Goal: Task Accomplishment & Management: Manage account settings

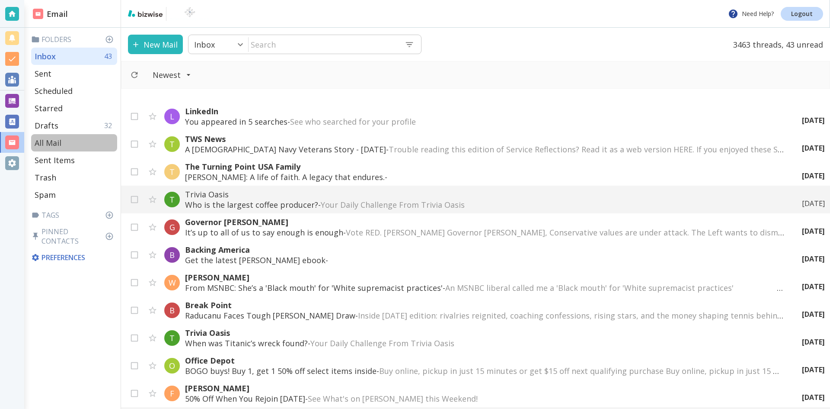
click at [51, 142] on p "All Mail" at bounding box center [48, 143] width 27 height 10
type input "5"
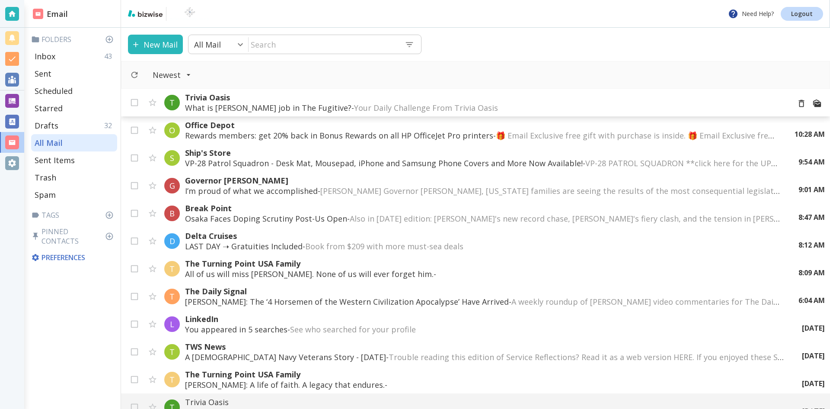
click at [301, 104] on p "What is [PERSON_NAME] job in The Fugitive? - Your Daily Challenge From Trivia O…" at bounding box center [484, 107] width 599 height 10
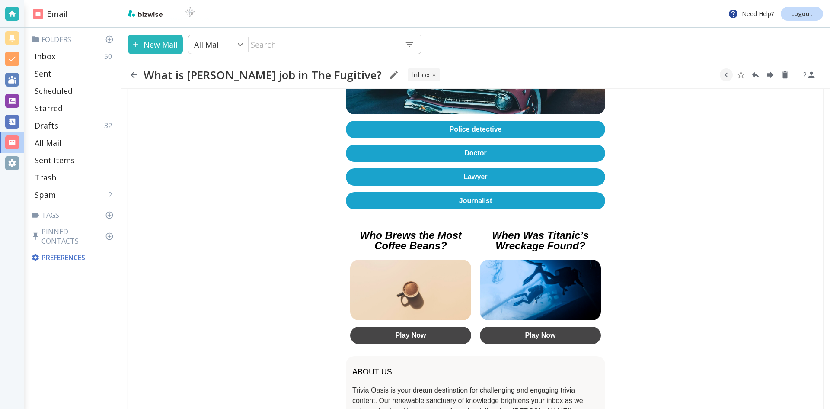
scroll to position [251, 0]
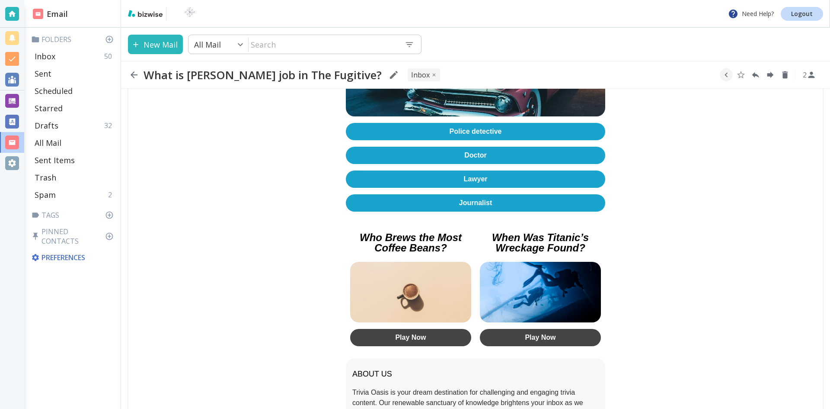
click at [474, 147] on link "Doctor" at bounding box center [475, 155] width 259 height 17
click at [132, 74] on icon "button" at bounding box center [134, 74] width 7 height 7
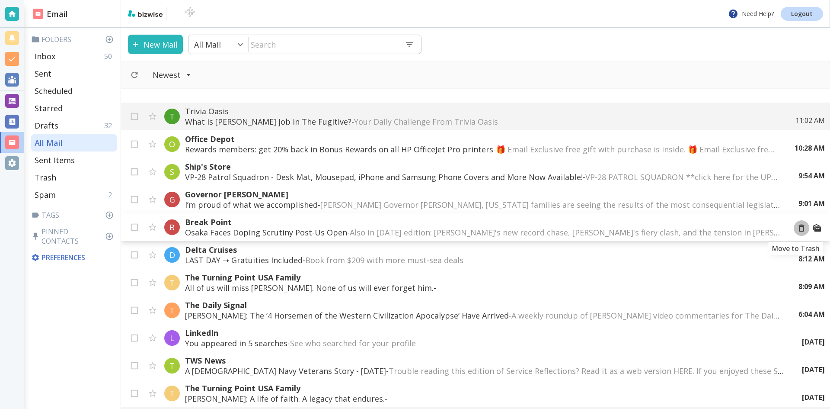
click at [797, 227] on icon "Move to Trash" at bounding box center [802, 228] width 10 height 10
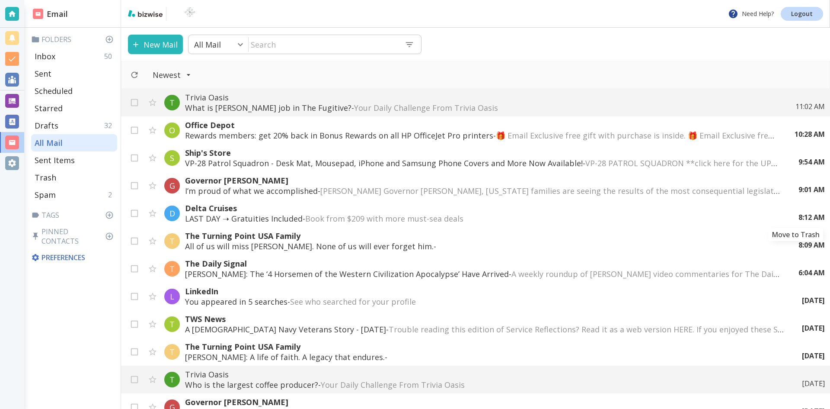
click at [0, 0] on icon "Move to Trash" at bounding box center [0, 0] width 0 height 0
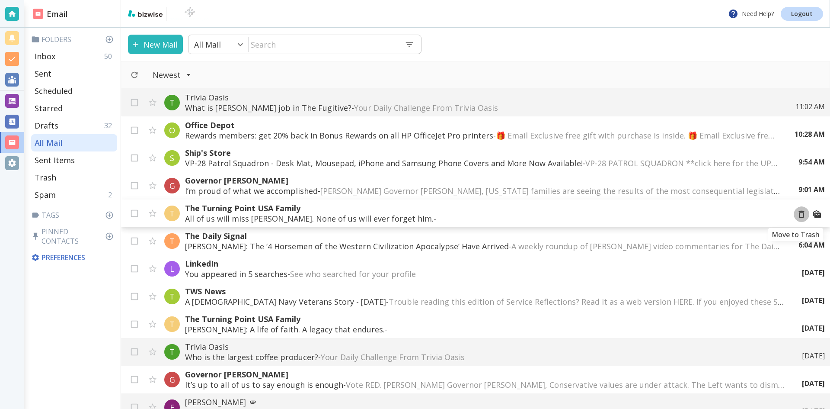
click at [797, 215] on icon "Move to Trash" at bounding box center [802, 214] width 10 height 10
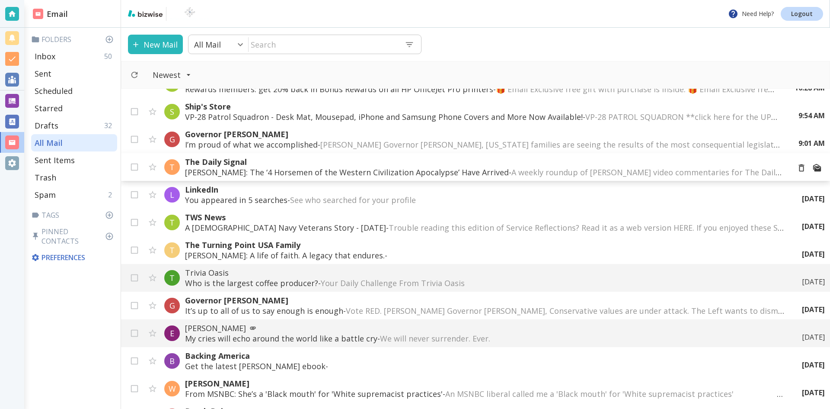
scroll to position [86, 0]
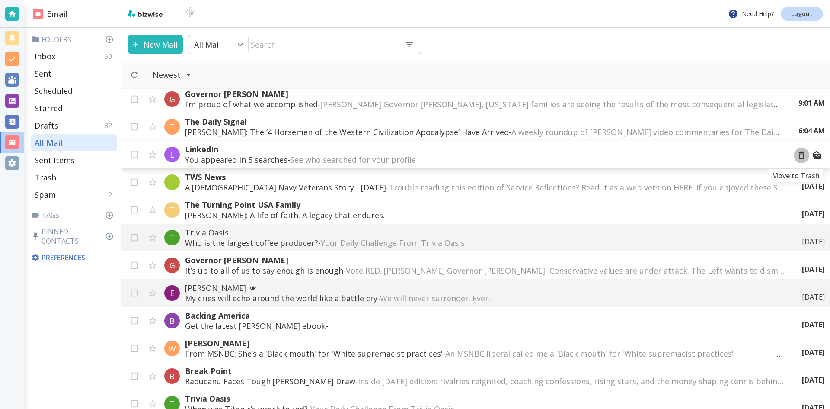
click at [797, 156] on icon "Move to Trash" at bounding box center [802, 156] width 10 height 10
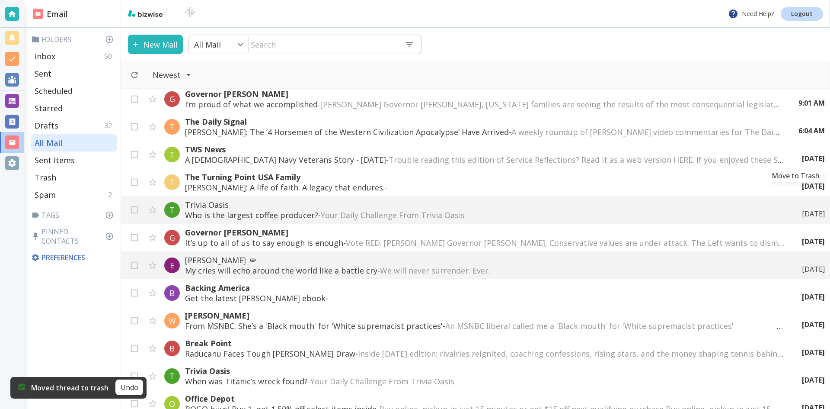
click at [0, 0] on icon "Move to Trash" at bounding box center [0, 0] width 0 height 0
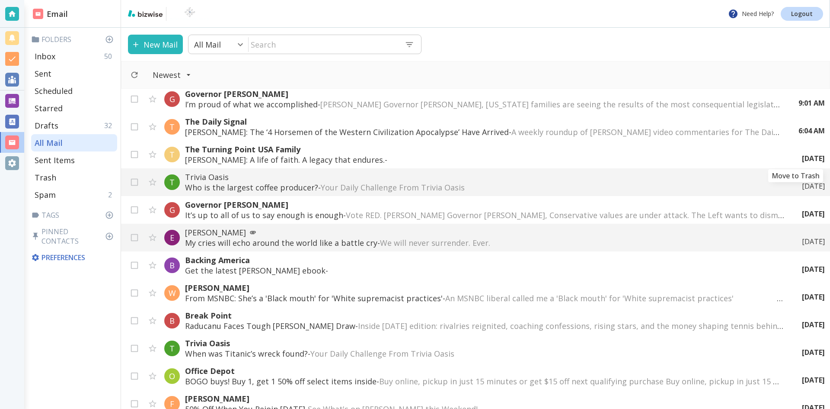
click at [0, 0] on icon "Move to Trash" at bounding box center [0, 0] width 0 height 0
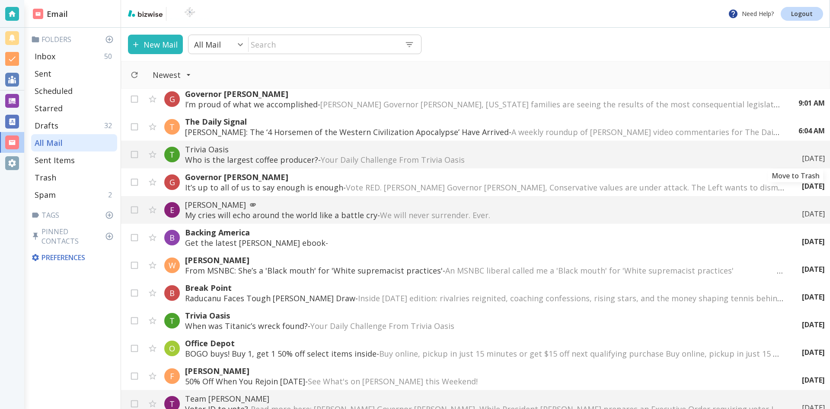
click at [0, 0] on icon "Move to Trash" at bounding box center [0, 0] width 0 height 0
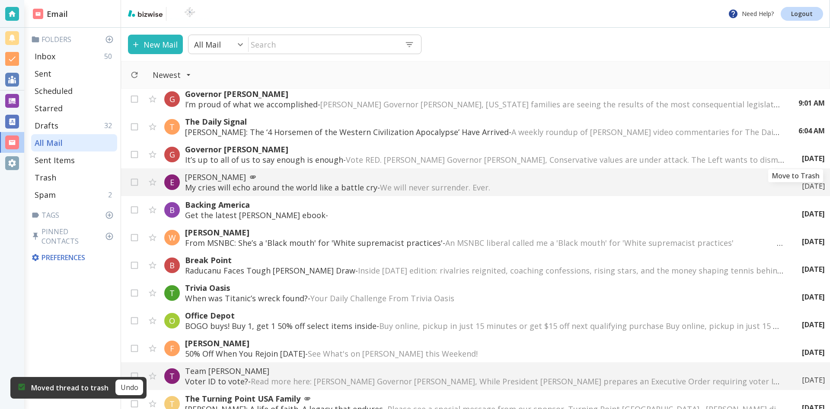
click at [0, 0] on icon "Move to Trash" at bounding box center [0, 0] width 0 height 0
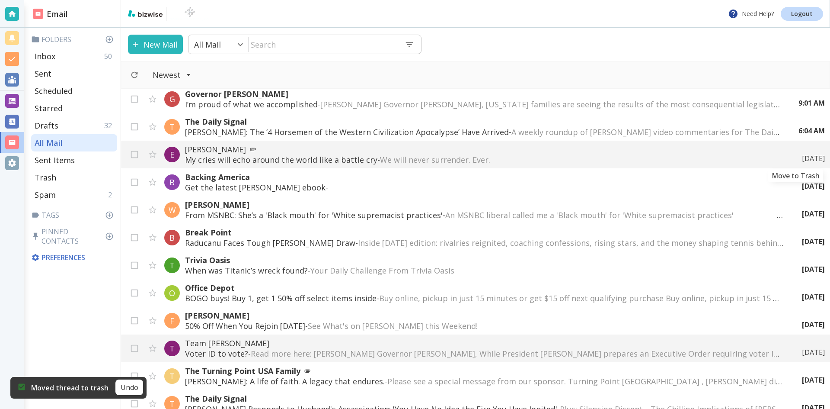
click at [0, 0] on icon "Move to Trash" at bounding box center [0, 0] width 0 height 0
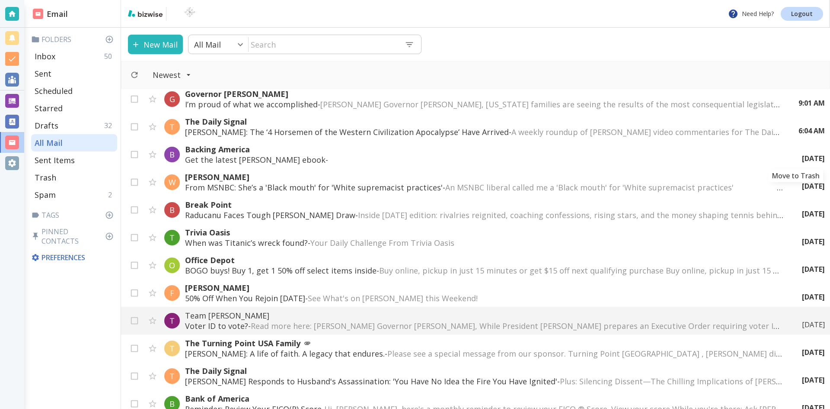
click at [0, 0] on icon "Move to Trash" at bounding box center [0, 0] width 0 height 0
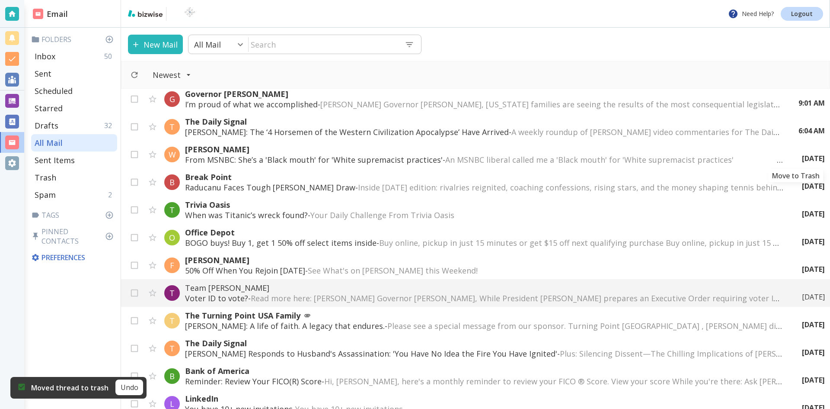
click at [0, 0] on icon "Move to Trash" at bounding box center [0, 0] width 0 height 0
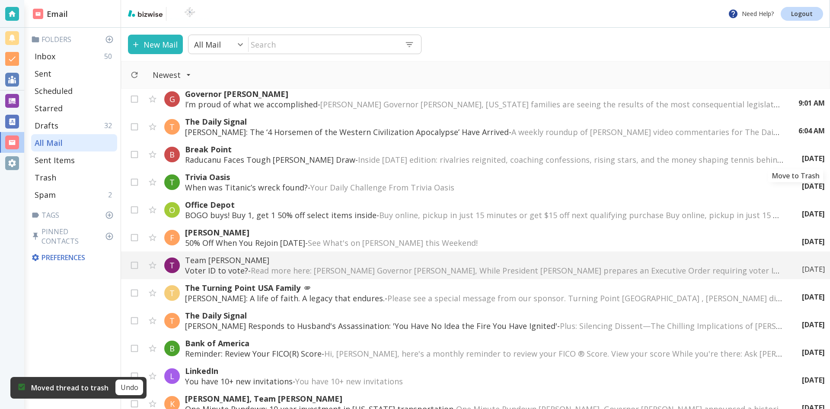
click at [0, 0] on icon "Move to Trash" at bounding box center [0, 0] width 0 height 0
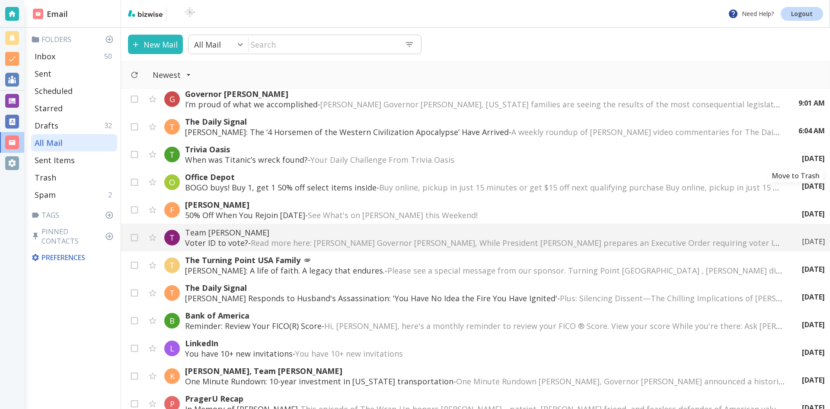
click at [0, 0] on icon "Move to Trash" at bounding box center [0, 0] width 0 height 0
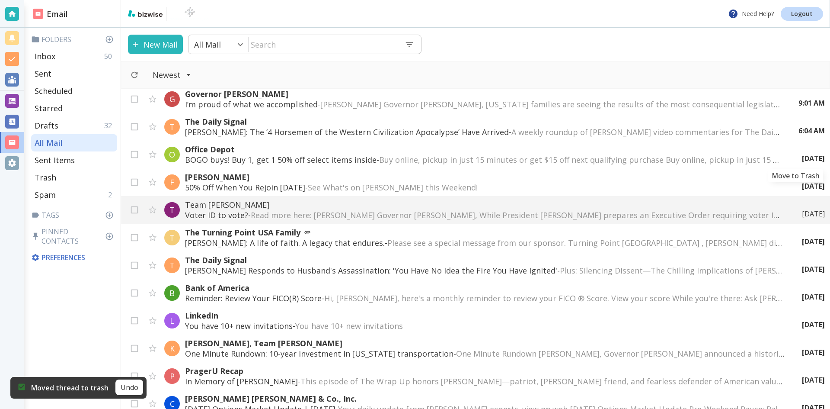
click at [0, 0] on icon "Move to Trash" at bounding box center [0, 0] width 0 height 0
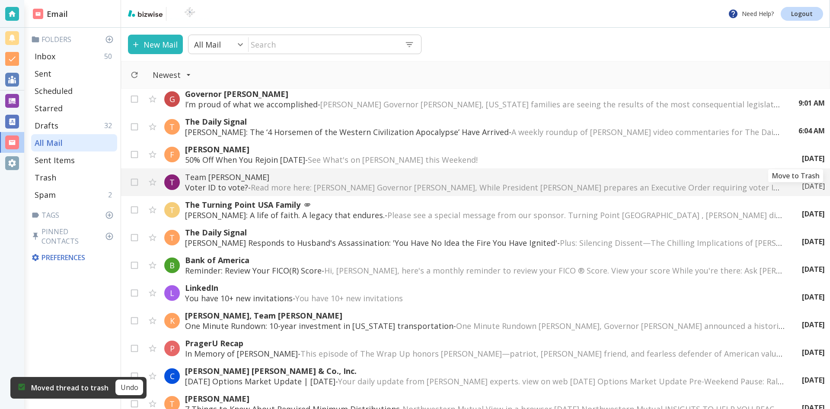
click at [0, 0] on icon "Move to Trash" at bounding box center [0, 0] width 0 height 0
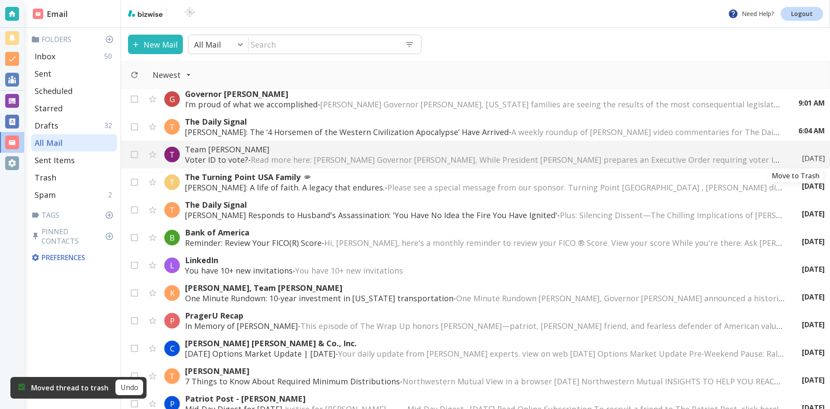
click at [0, 0] on icon "Move to Trash" at bounding box center [0, 0] width 0 height 0
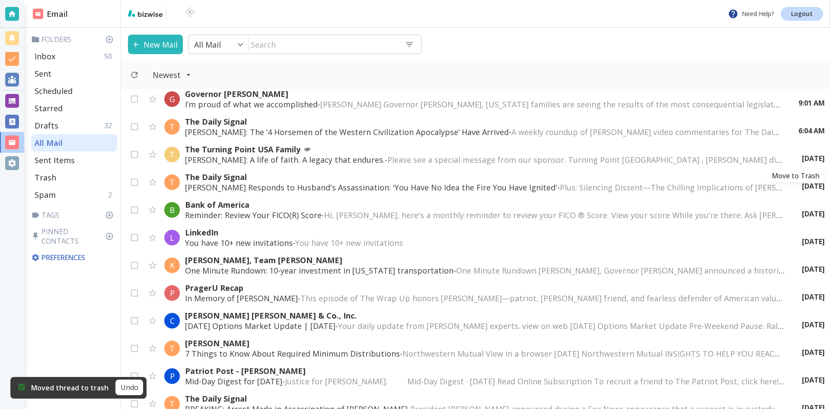
click at [0, 0] on icon "Move to Trash" at bounding box center [0, 0] width 0 height 0
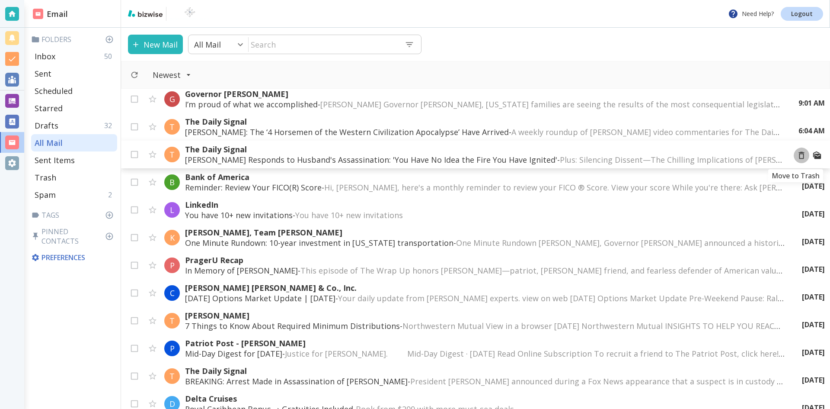
click at [797, 155] on icon "Move to Trash" at bounding box center [802, 156] width 10 height 10
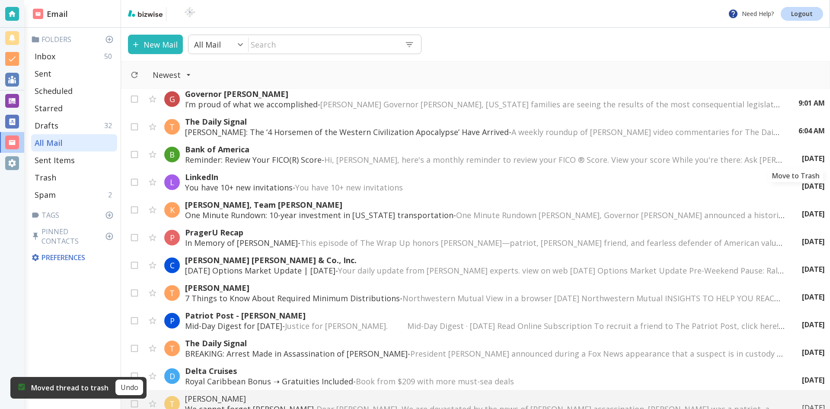
click at [0, 0] on icon "Move to Trash" at bounding box center [0, 0] width 0 height 0
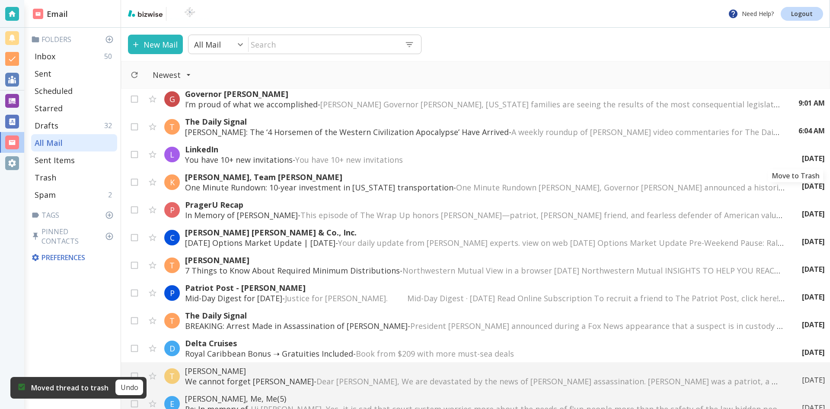
click at [0, 0] on icon "Move to Trash" at bounding box center [0, 0] width 0 height 0
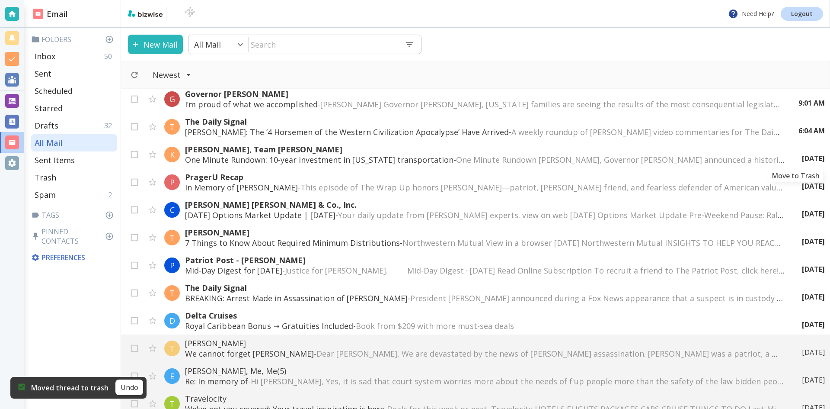
click at [0, 0] on icon "Move to Trash" at bounding box center [0, 0] width 0 height 0
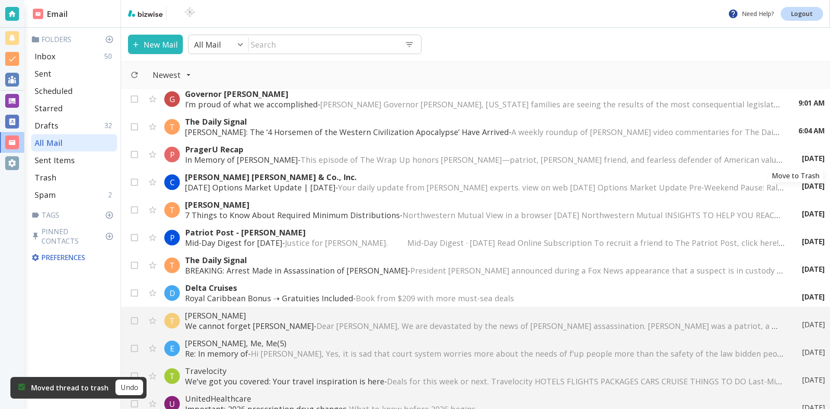
click at [0, 0] on icon "Move to Trash" at bounding box center [0, 0] width 0 height 0
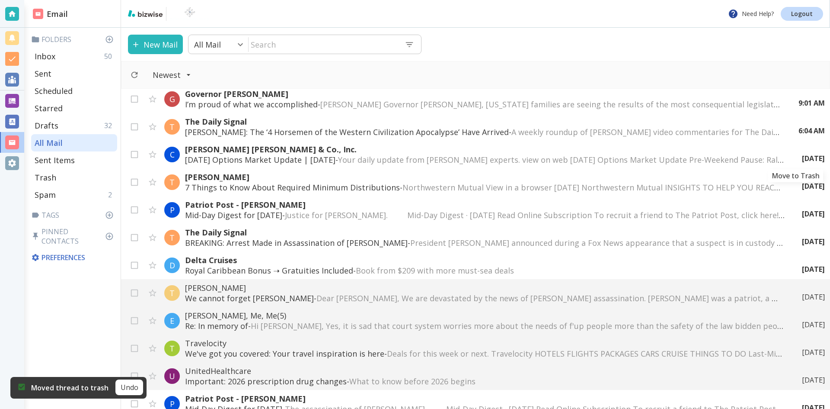
click at [0, 0] on icon "Move to Trash" at bounding box center [0, 0] width 0 height 0
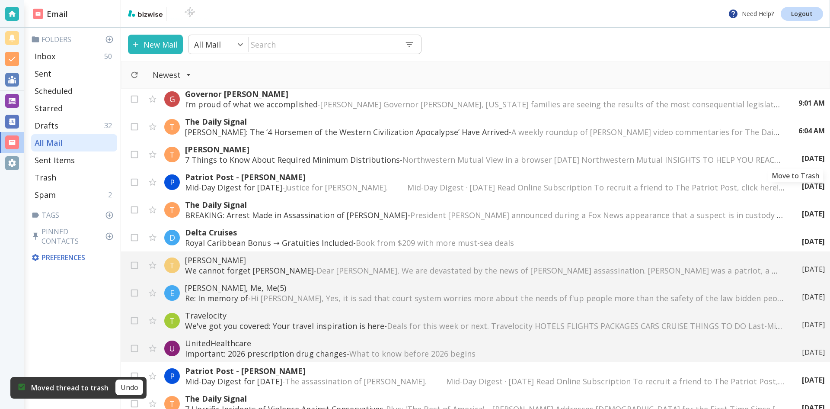
click at [0, 0] on icon "Move to Trash" at bounding box center [0, 0] width 0 height 0
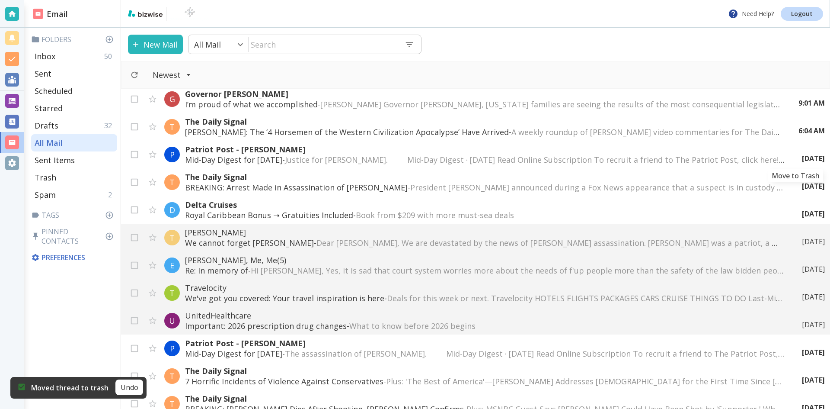
click at [0, 0] on icon "Move to Trash" at bounding box center [0, 0] width 0 height 0
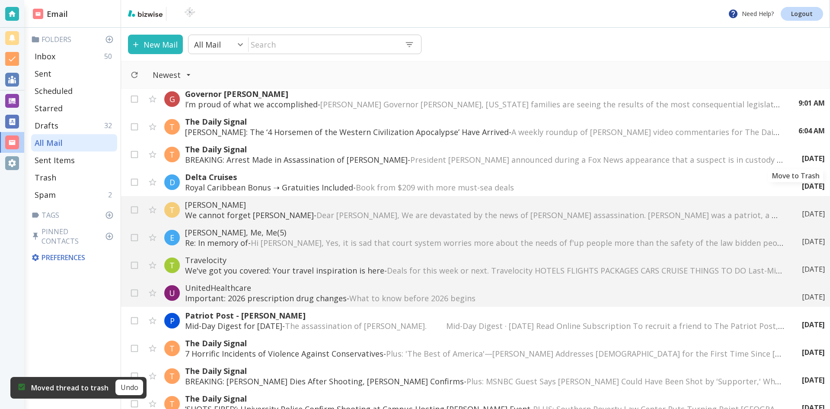
click at [0, 0] on icon "Move to Trash" at bounding box center [0, 0] width 0 height 0
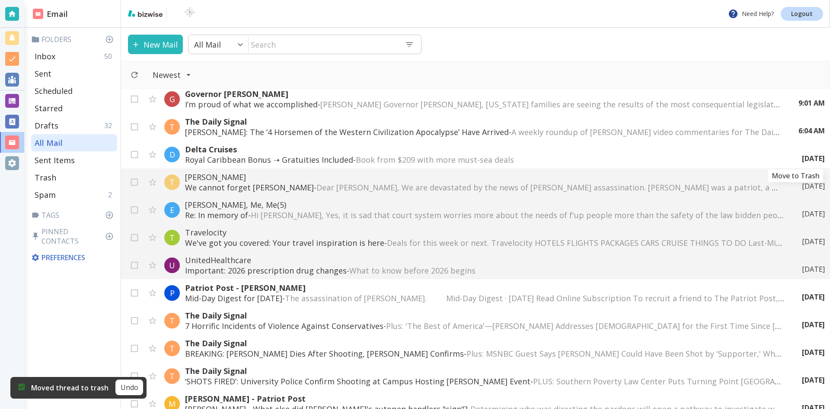
click at [0, 0] on icon "Move to Trash" at bounding box center [0, 0] width 0 height 0
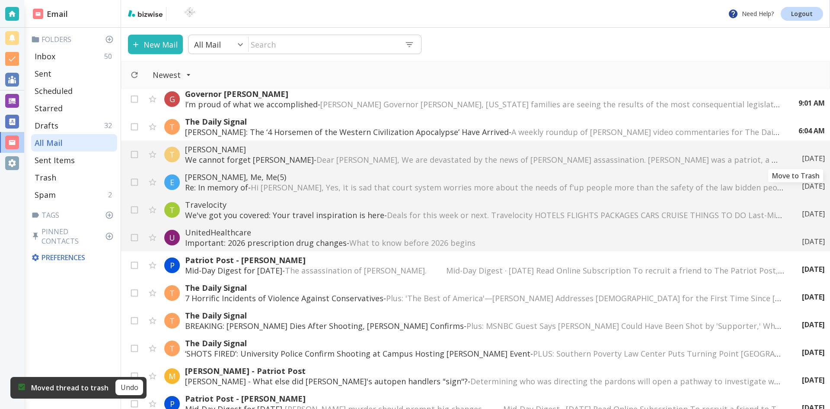
click at [0, 0] on icon "Move to Trash" at bounding box center [0, 0] width 0 height 0
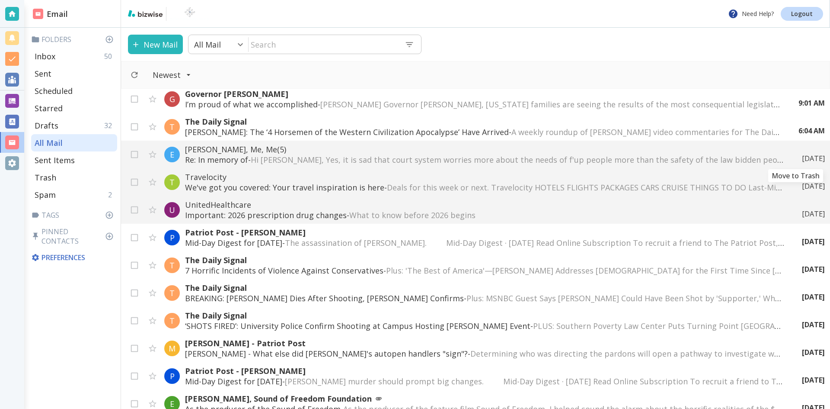
click at [0, 0] on icon "Move to Trash" at bounding box center [0, 0] width 0 height 0
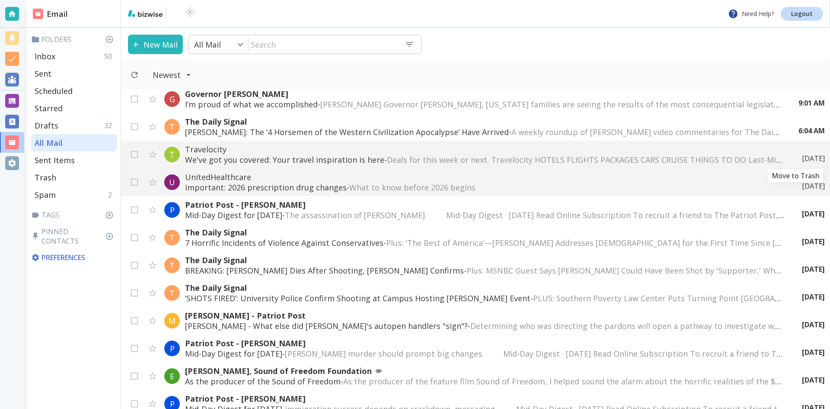
click at [0, 0] on icon "Move to Trash" at bounding box center [0, 0] width 0 height 0
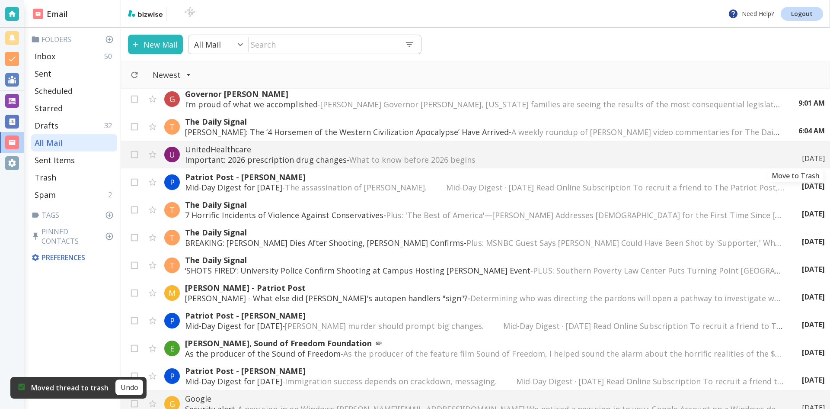
click at [0, 0] on icon "Move to Trash" at bounding box center [0, 0] width 0 height 0
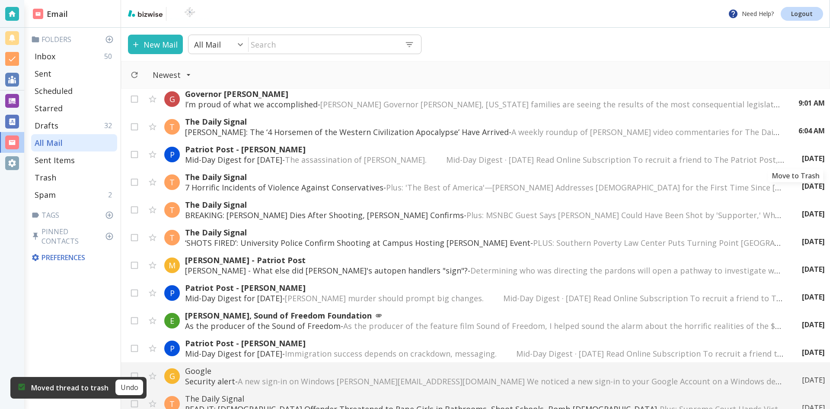
click at [0, 0] on icon "Move to Trash" at bounding box center [0, 0] width 0 height 0
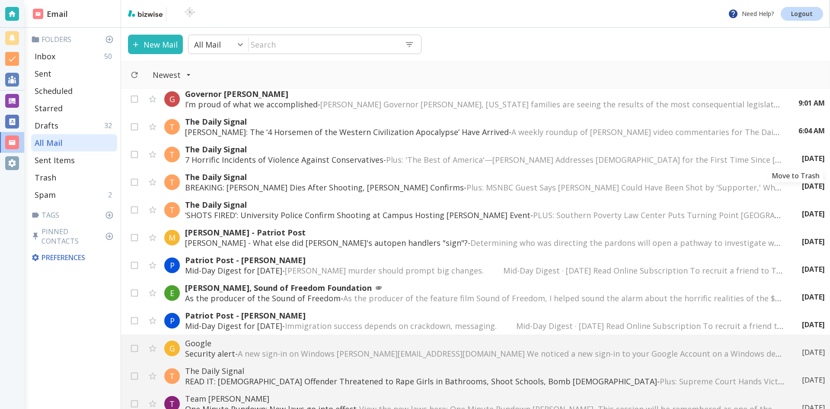
click at [0, 0] on icon "Move to Trash" at bounding box center [0, 0] width 0 height 0
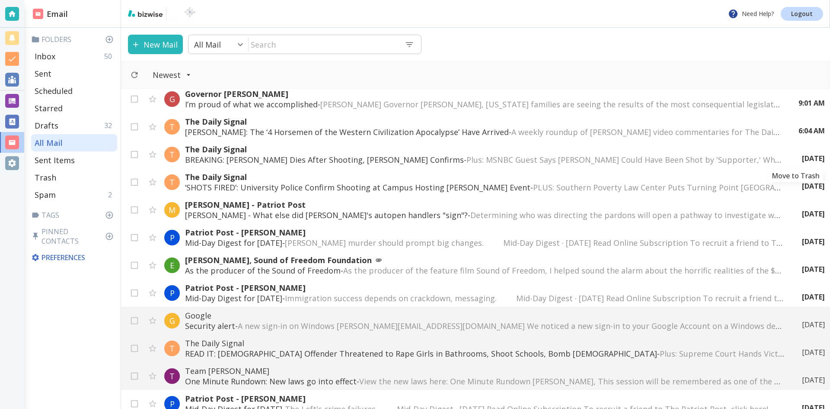
click at [0, 0] on icon "Move to Trash" at bounding box center [0, 0] width 0 height 0
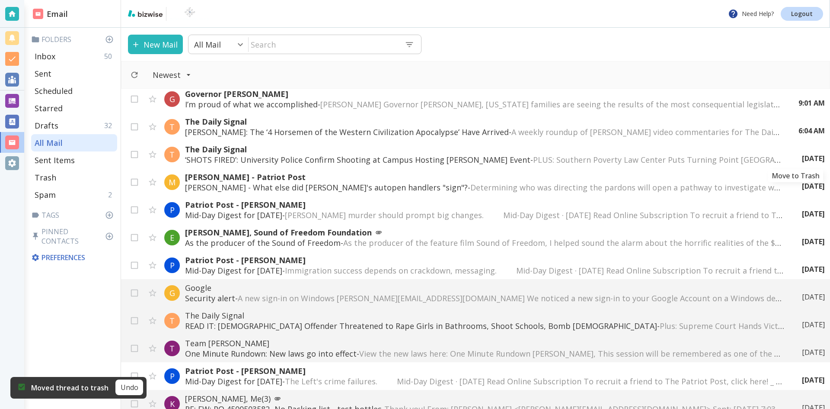
click at [0, 0] on icon "Move to Trash" at bounding box center [0, 0] width 0 height 0
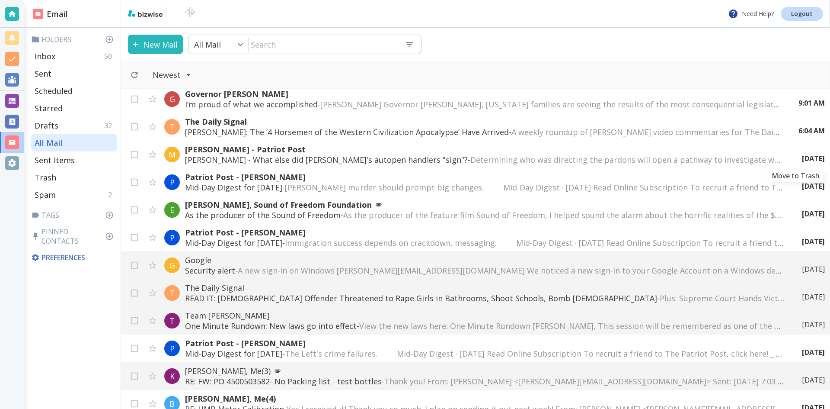
click at [0, 0] on icon "Move to Trash" at bounding box center [0, 0] width 0 height 0
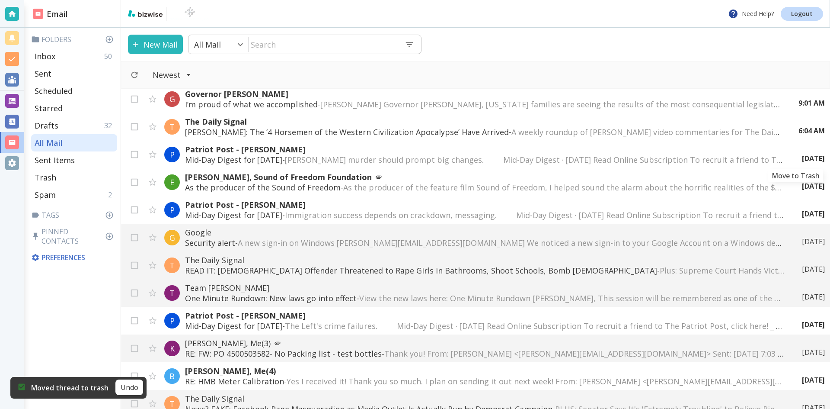
click at [0, 0] on icon "Move to Trash" at bounding box center [0, 0] width 0 height 0
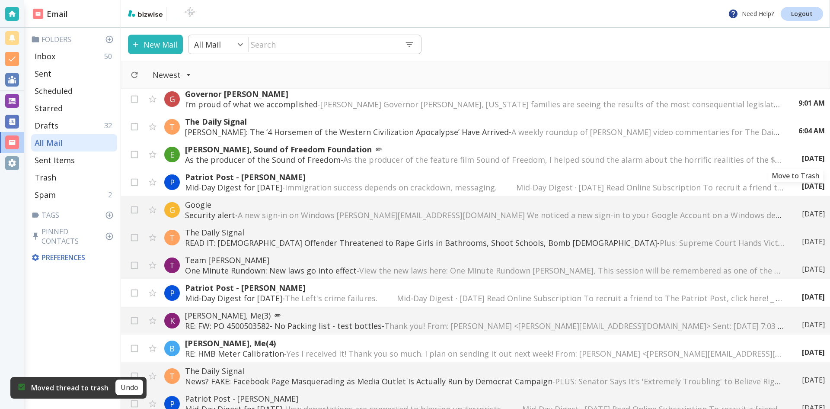
click at [0, 0] on icon "Move to Trash" at bounding box center [0, 0] width 0 height 0
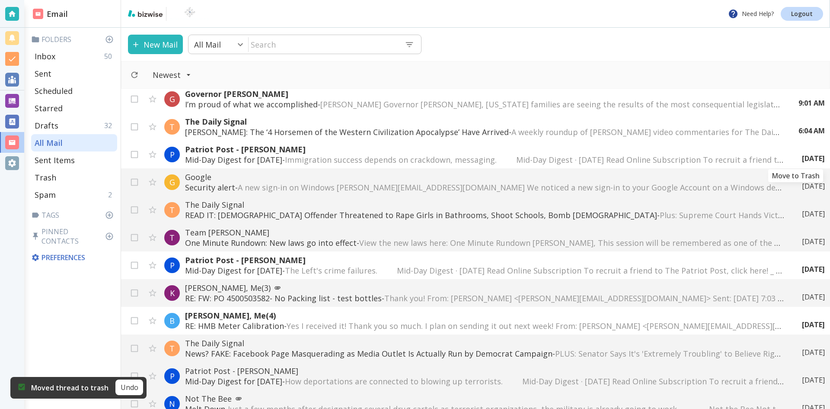
click at [0, 0] on icon "Move to Trash" at bounding box center [0, 0] width 0 height 0
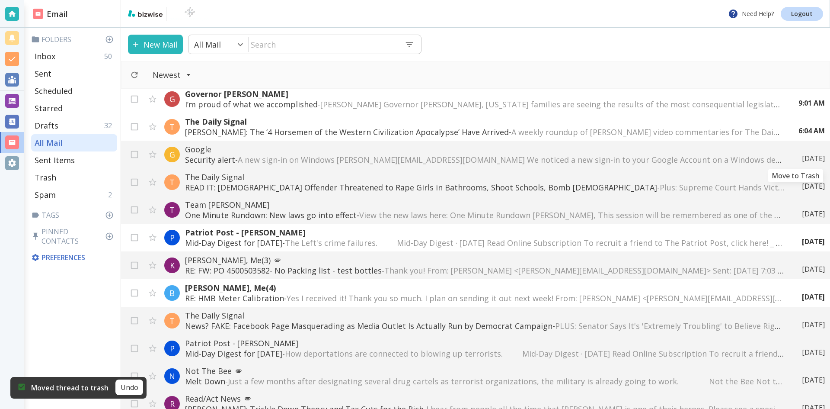
click at [0, 0] on icon "Move to Trash" at bounding box center [0, 0] width 0 height 0
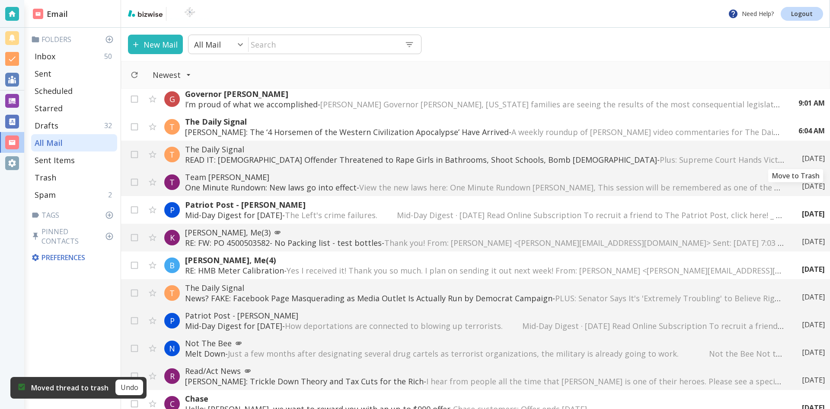
click at [0, 0] on icon "Move to Trash" at bounding box center [0, 0] width 0 height 0
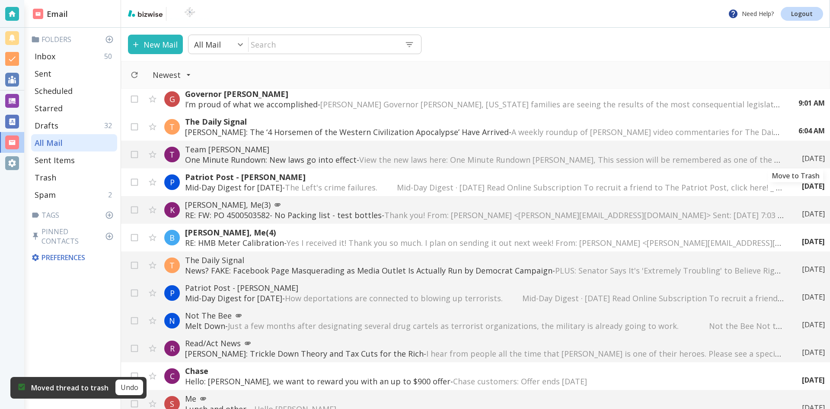
click at [0, 0] on icon "Move to Trash" at bounding box center [0, 0] width 0 height 0
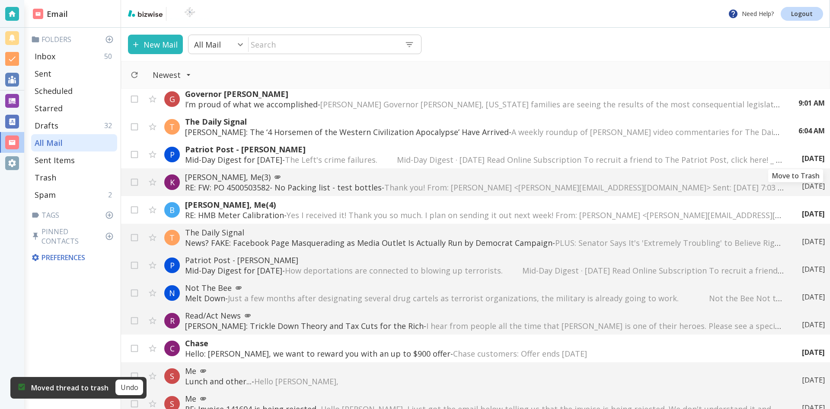
click at [0, 0] on icon "Move to Trash" at bounding box center [0, 0] width 0 height 0
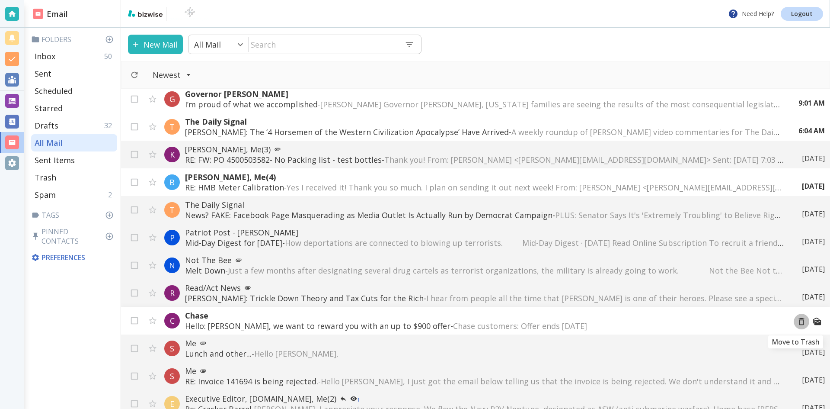
click at [799, 320] on icon "Move to Trash" at bounding box center [802, 321] width 6 height 7
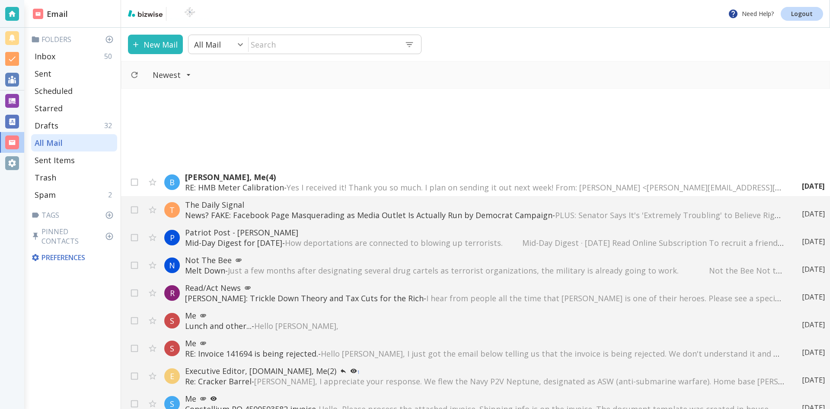
scroll to position [259, 0]
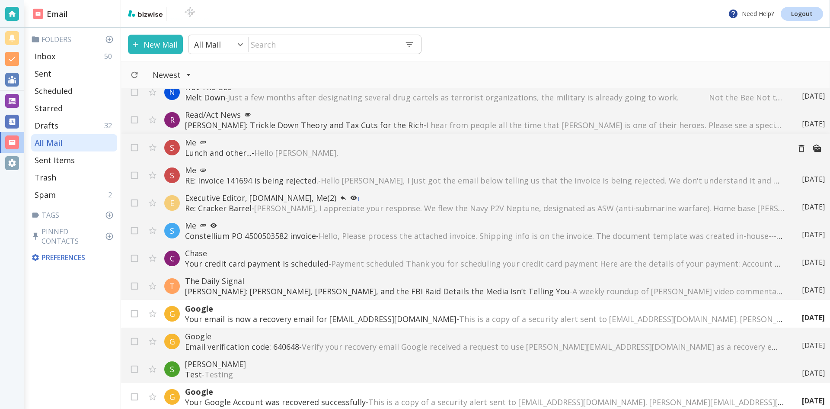
click at [269, 152] on span "Hello [PERSON_NAME]," at bounding box center [296, 152] width 84 height 10
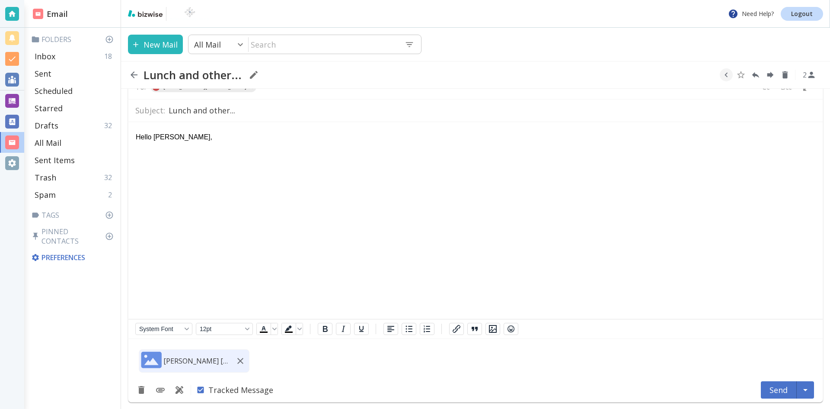
scroll to position [48, 0]
click at [787, 73] on icon "Delete" at bounding box center [786, 74] width 6 height 7
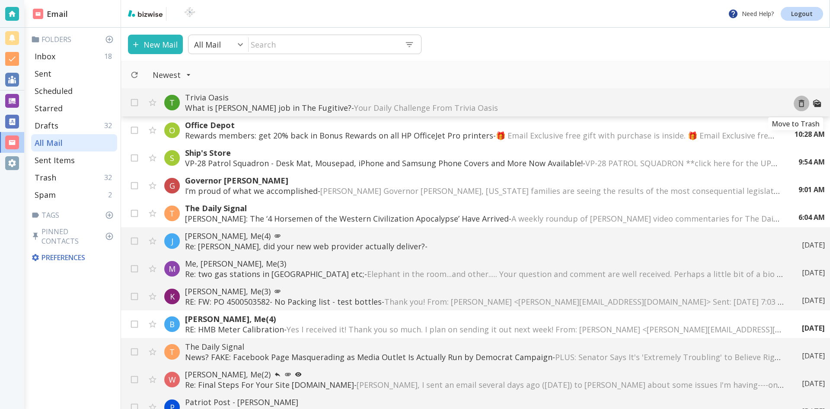
click at [797, 103] on icon "Move to Trash" at bounding box center [802, 104] width 10 height 10
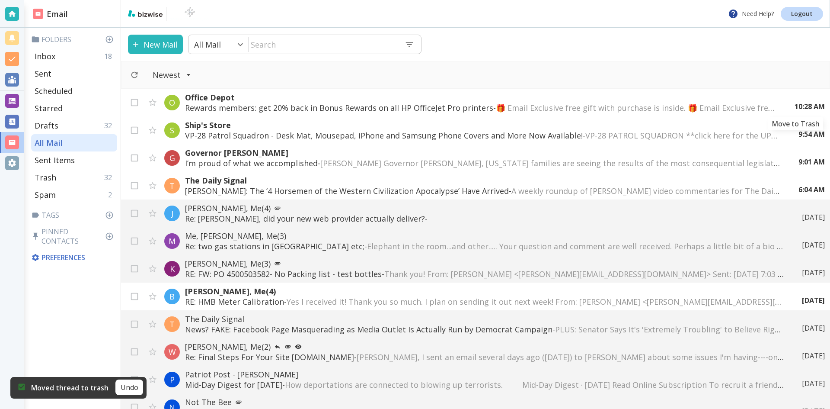
click at [0, 0] on icon "Move to Trash" at bounding box center [0, 0] width 0 height 0
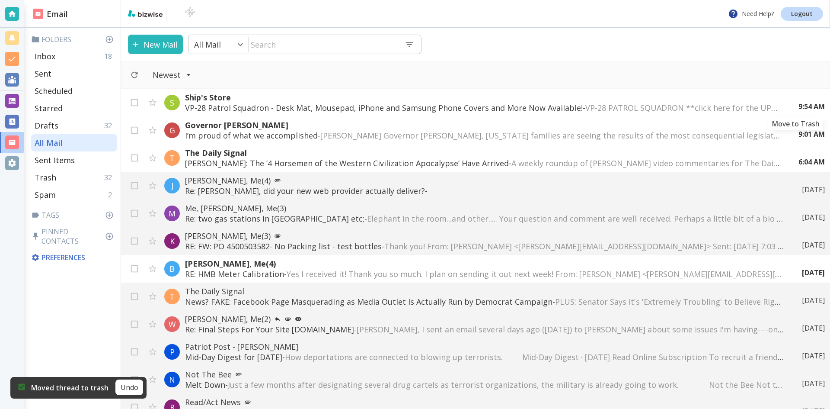
click at [0, 0] on icon "Move to Trash" at bounding box center [0, 0] width 0 height 0
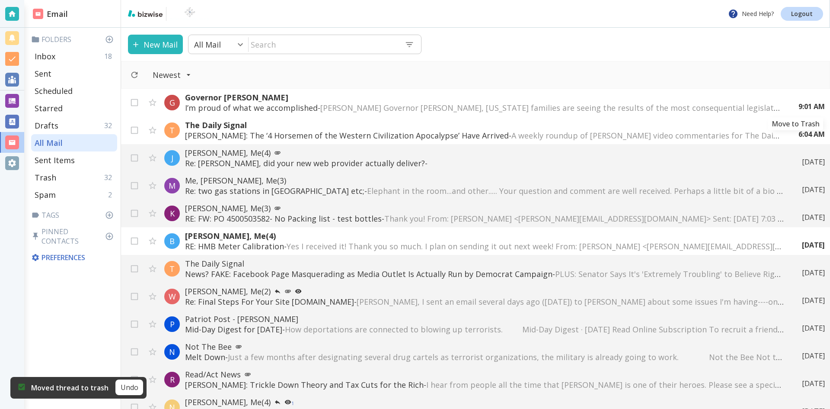
click at [0, 0] on icon "Move to Trash" at bounding box center [0, 0] width 0 height 0
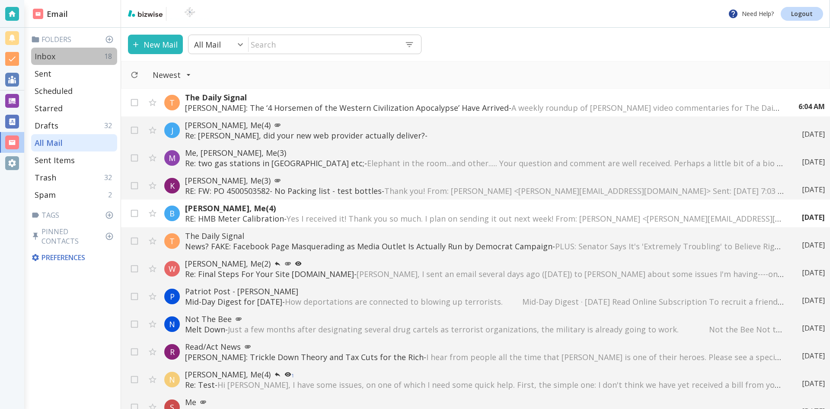
click at [50, 54] on p "Inbox" at bounding box center [45, 56] width 21 height 10
type input "0"
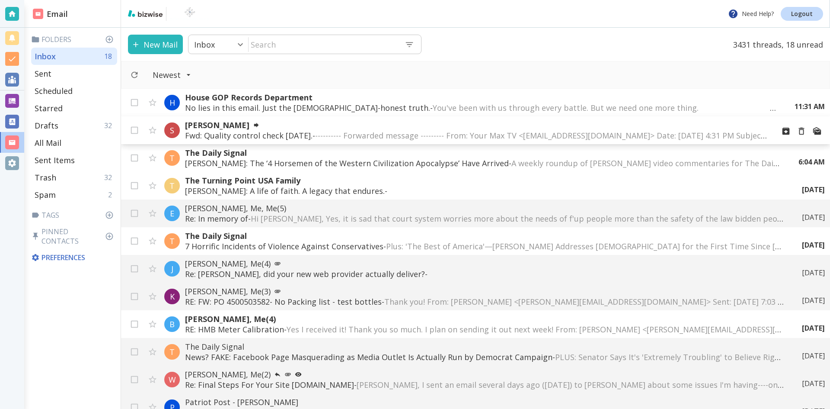
click at [237, 126] on p "[PERSON_NAME]" at bounding box center [476, 125] width 583 height 10
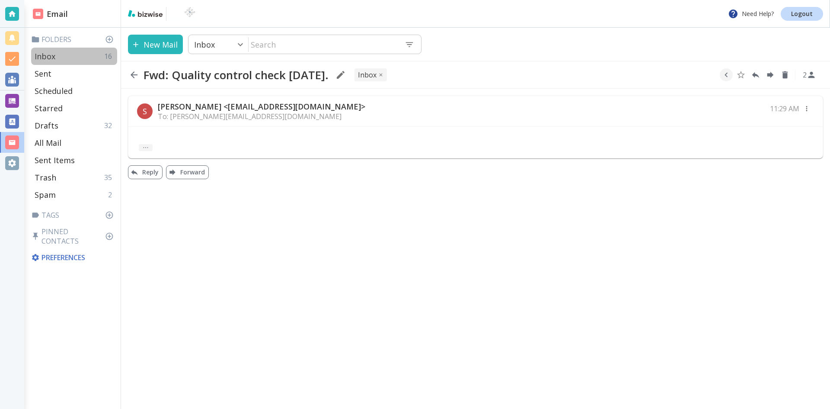
click at [47, 54] on p "Inbox" at bounding box center [45, 56] width 21 height 10
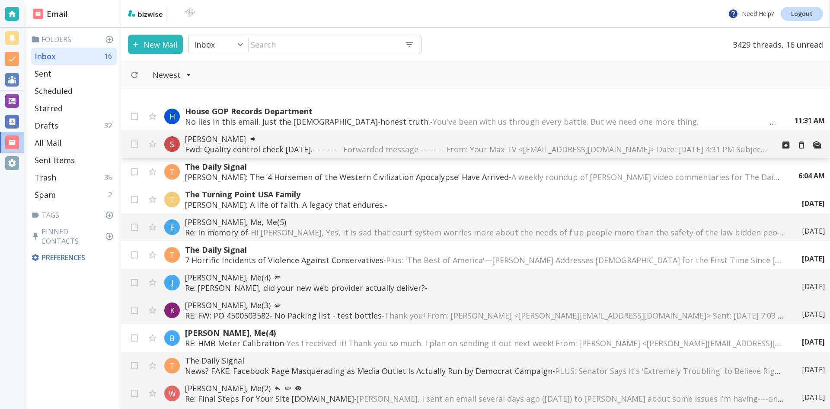
click at [233, 137] on p "[PERSON_NAME]" at bounding box center [476, 139] width 583 height 10
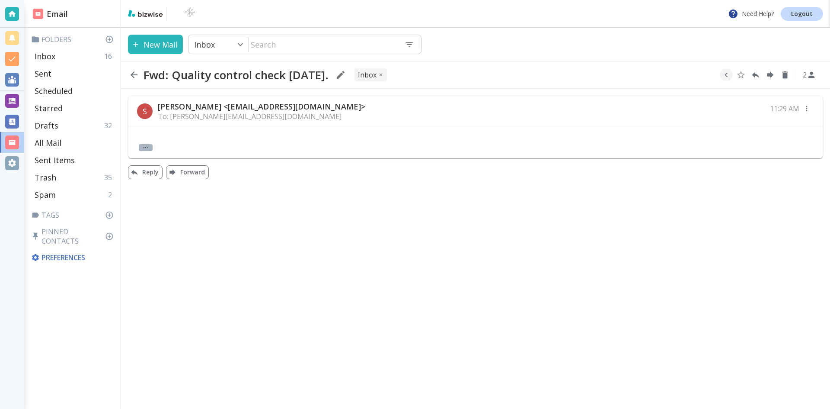
click at [146, 146] on button "..." at bounding box center [146, 147] width 14 height 7
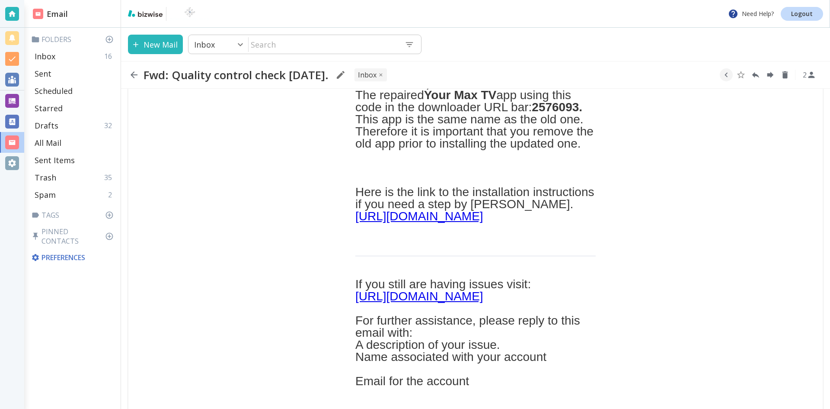
scroll to position [519, 0]
